Goal: Task Accomplishment & Management: Manage account settings

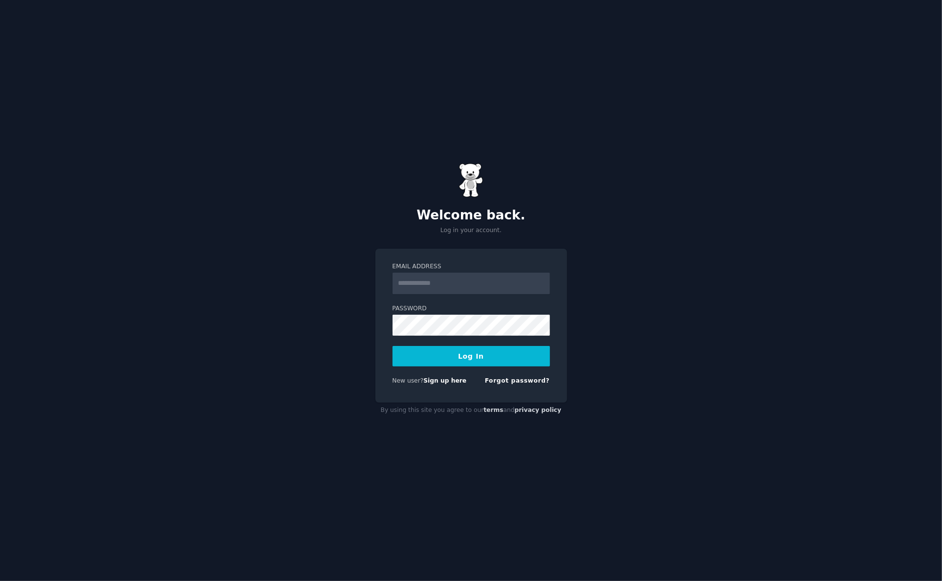
click at [476, 277] on input "Email Address" at bounding box center [470, 284] width 157 height 22
type input "**********"
click at [392, 346] on button "Log In" at bounding box center [470, 356] width 157 height 21
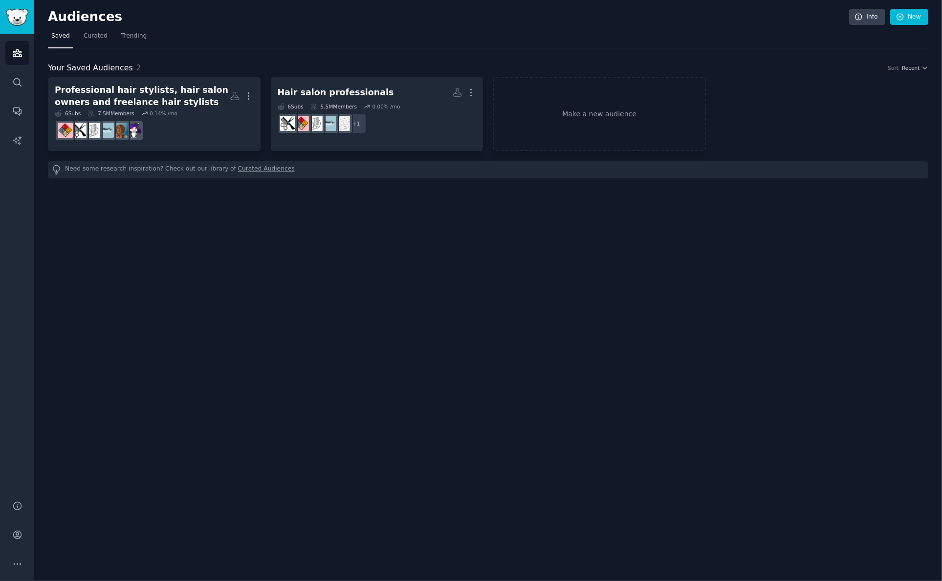
click at [560, 46] on nav "Saved Curated Trending" at bounding box center [488, 38] width 880 height 20
click at [21, 537] on icon "Sidebar" at bounding box center [17, 535] width 10 height 10
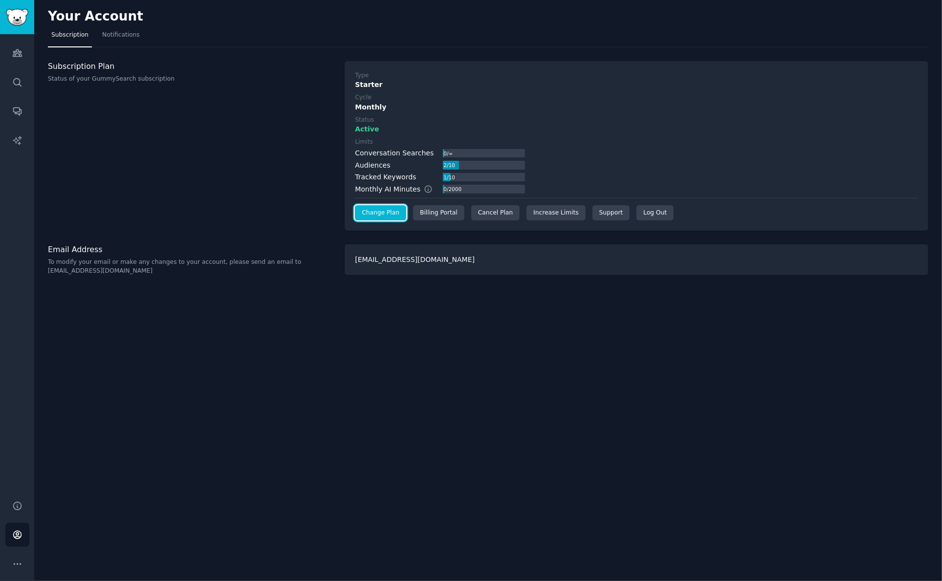
click at [387, 216] on link "Change Plan" at bounding box center [380, 213] width 51 height 16
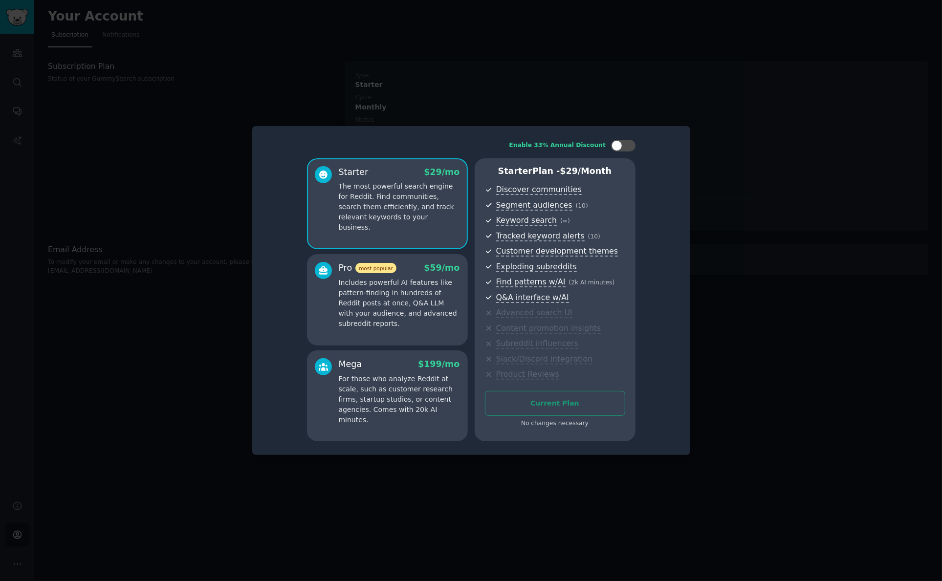
click at [426, 106] on div at bounding box center [471, 290] width 942 height 581
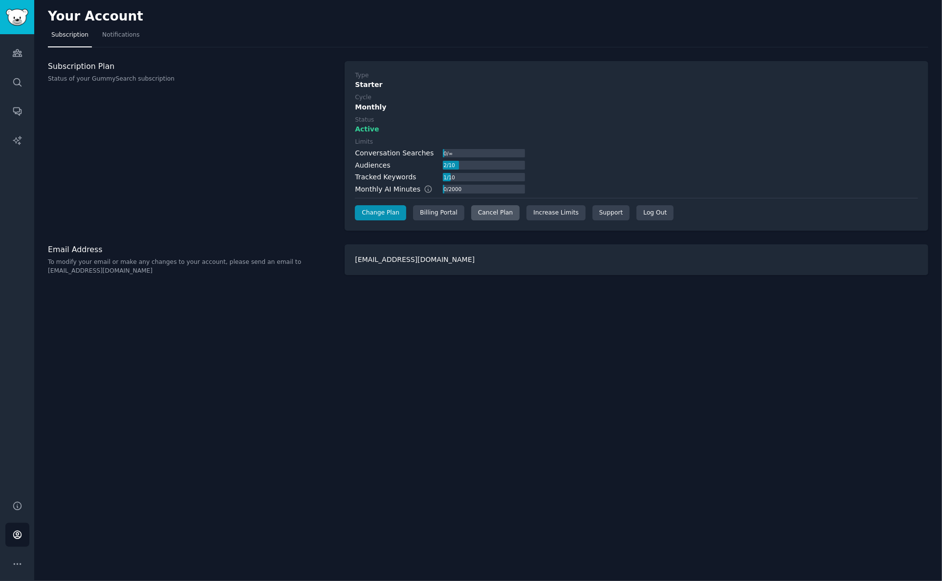
click at [500, 212] on div "Cancel Plan" at bounding box center [495, 213] width 48 height 16
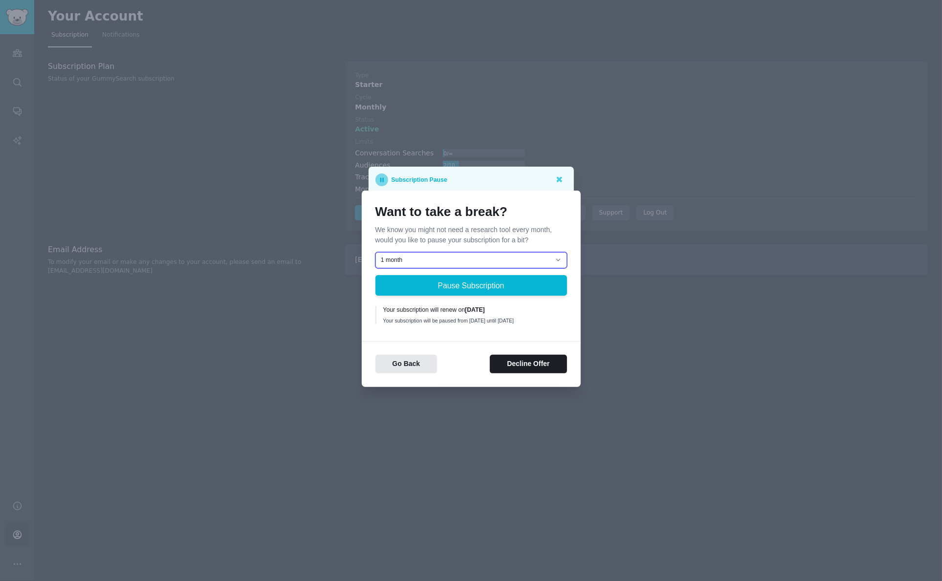
click at [462, 256] on select "1 month 2 months 3 months Choose a custom date to resume" at bounding box center [471, 260] width 192 height 17
click at [508, 370] on button "Decline Offer" at bounding box center [528, 364] width 77 height 19
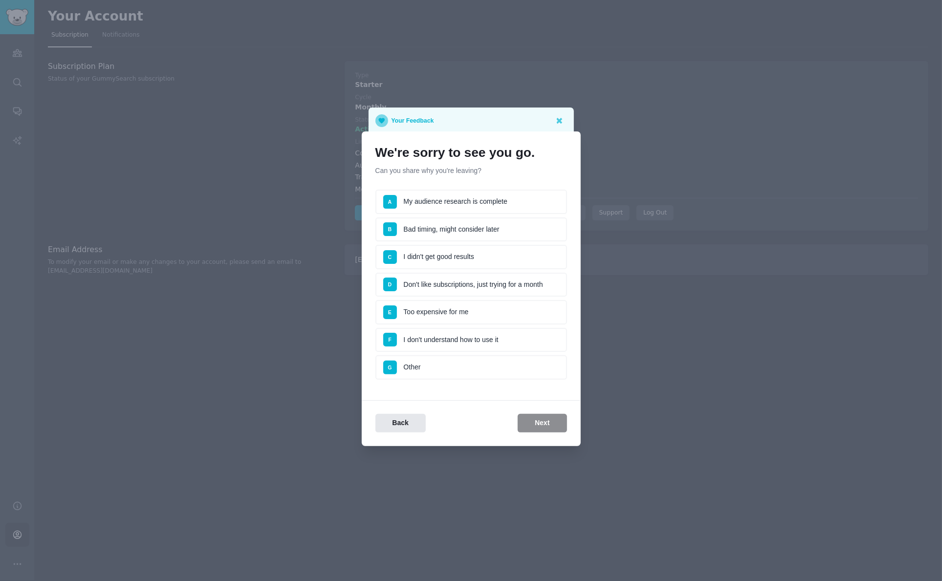
click at [480, 198] on li "A My audience research is complete" at bounding box center [471, 202] width 192 height 24
click at [534, 421] on button "Next" at bounding box center [542, 423] width 49 height 19
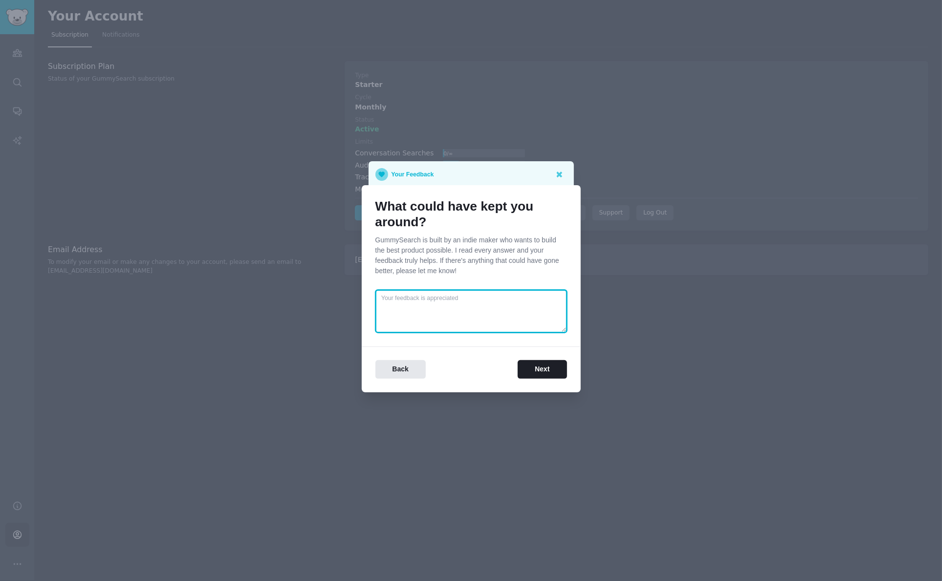
click at [480, 312] on textarea at bounding box center [471, 311] width 192 height 43
click at [537, 367] on button "Next" at bounding box center [542, 369] width 49 height 19
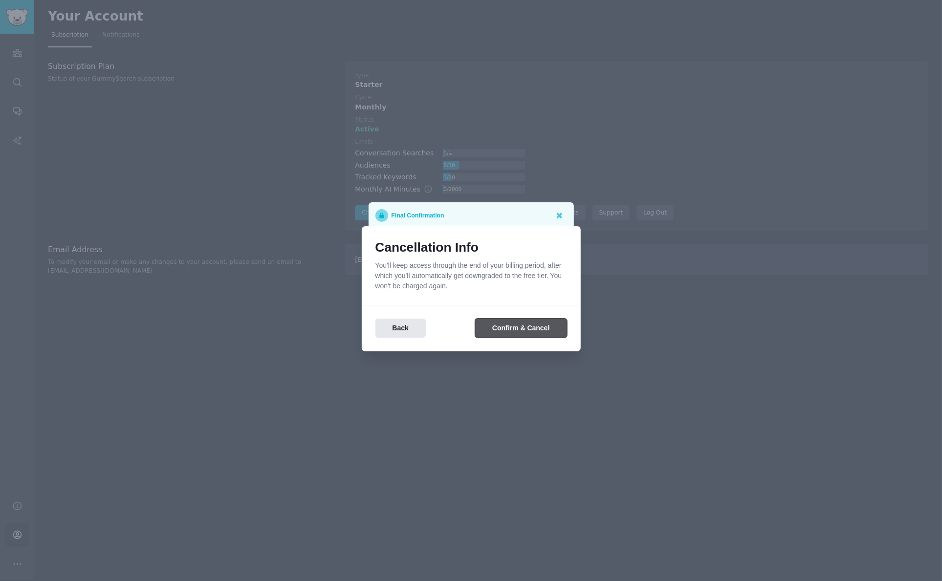
click at [505, 324] on button "Confirm & Cancel" at bounding box center [520, 328] width 91 height 19
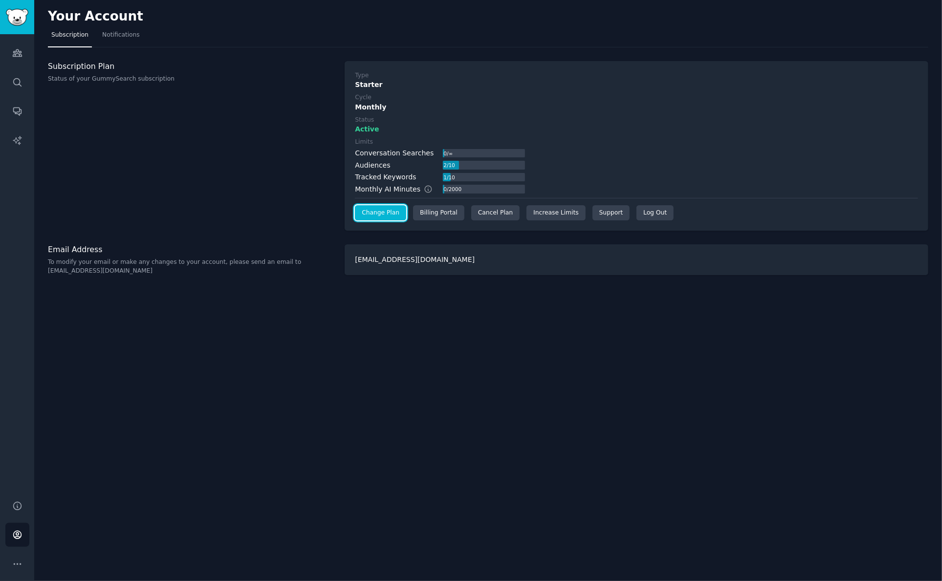
click at [392, 211] on link "Change Plan" at bounding box center [380, 213] width 51 height 16
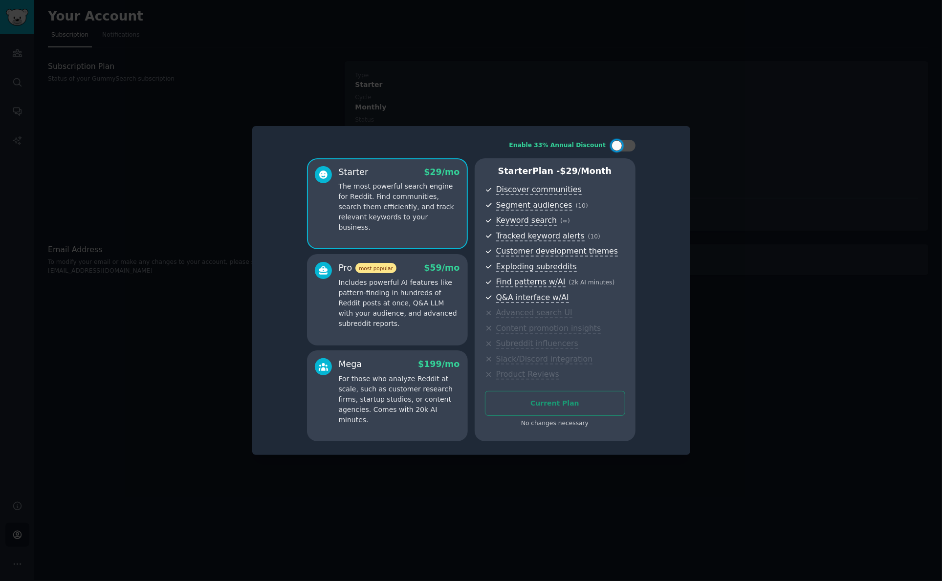
click at [742, 67] on div at bounding box center [471, 290] width 942 height 581
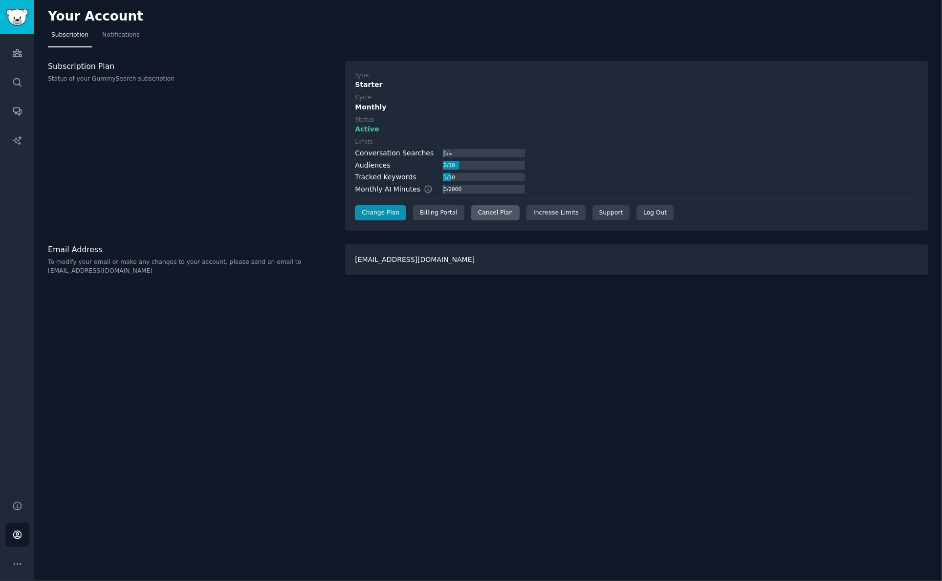
click at [493, 216] on div "Cancel Plan" at bounding box center [495, 213] width 48 height 16
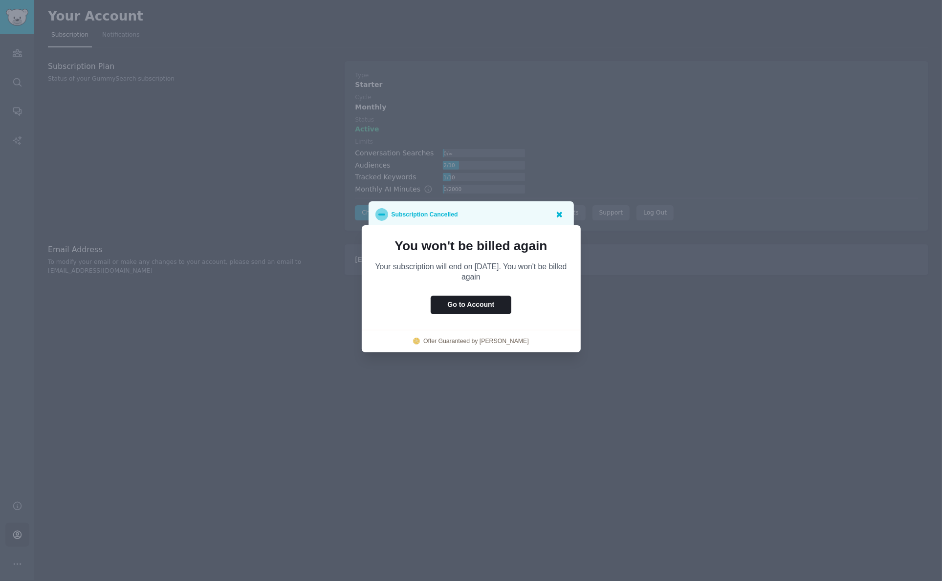
click at [558, 215] on icon at bounding box center [560, 215] width 6 height 6
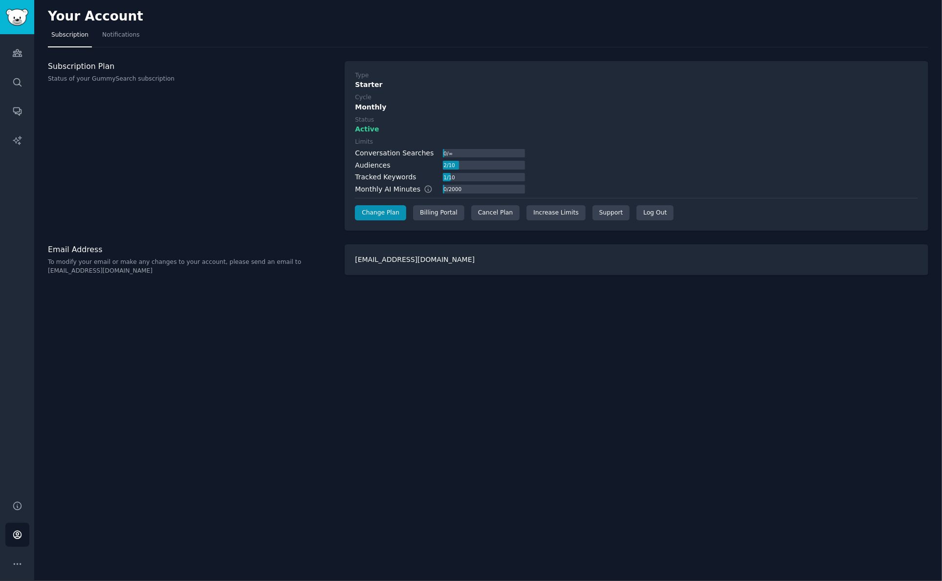
click at [646, 363] on div "Your Account Subscription Notifications Subscription Plan Status of your GummyS…" at bounding box center [487, 290] width 907 height 581
